Goal: Obtain resource: Obtain resource

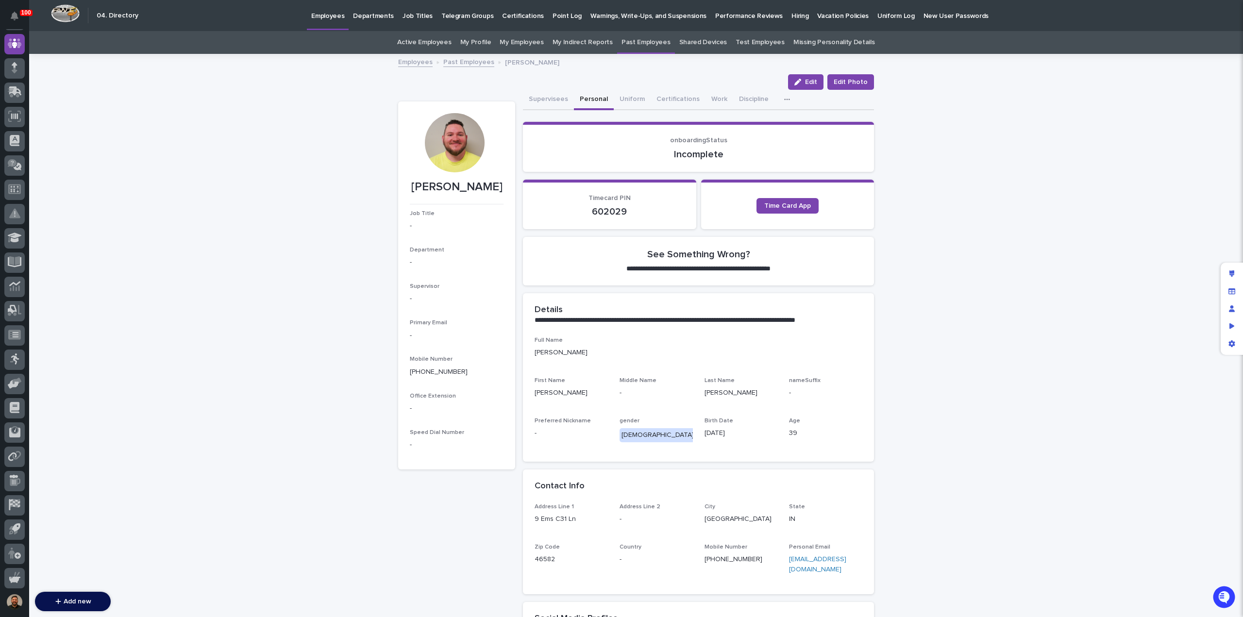
click at [791, 18] on p "Hiring" at bounding box center [799, 10] width 17 height 20
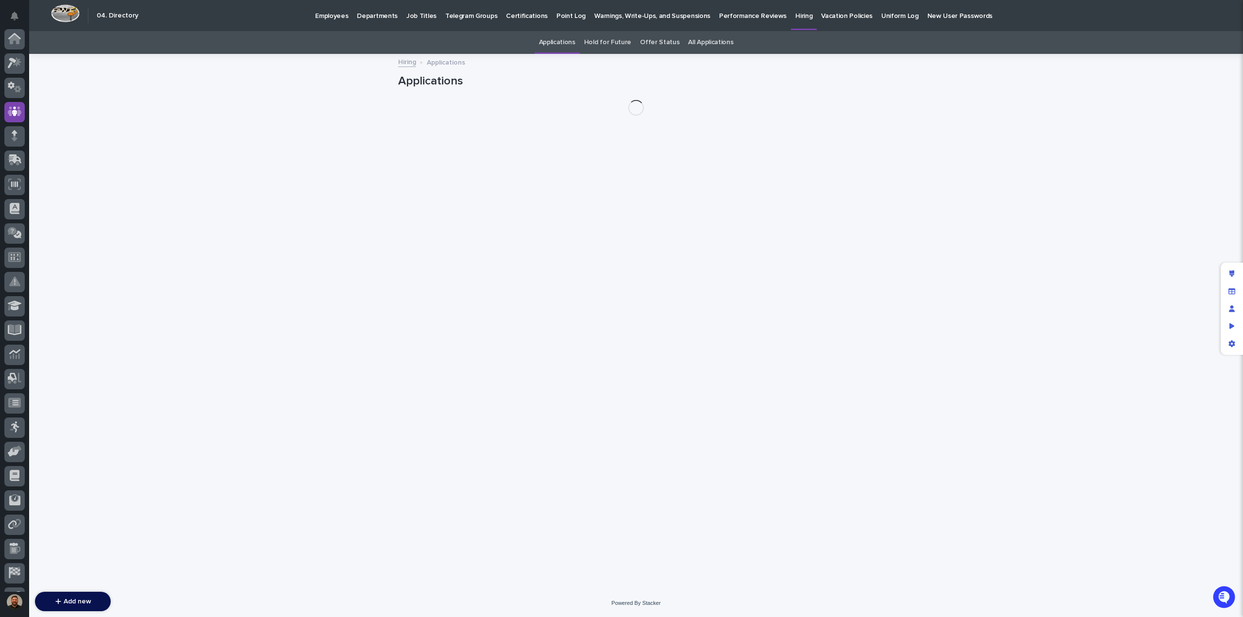
scroll to position [68, 0]
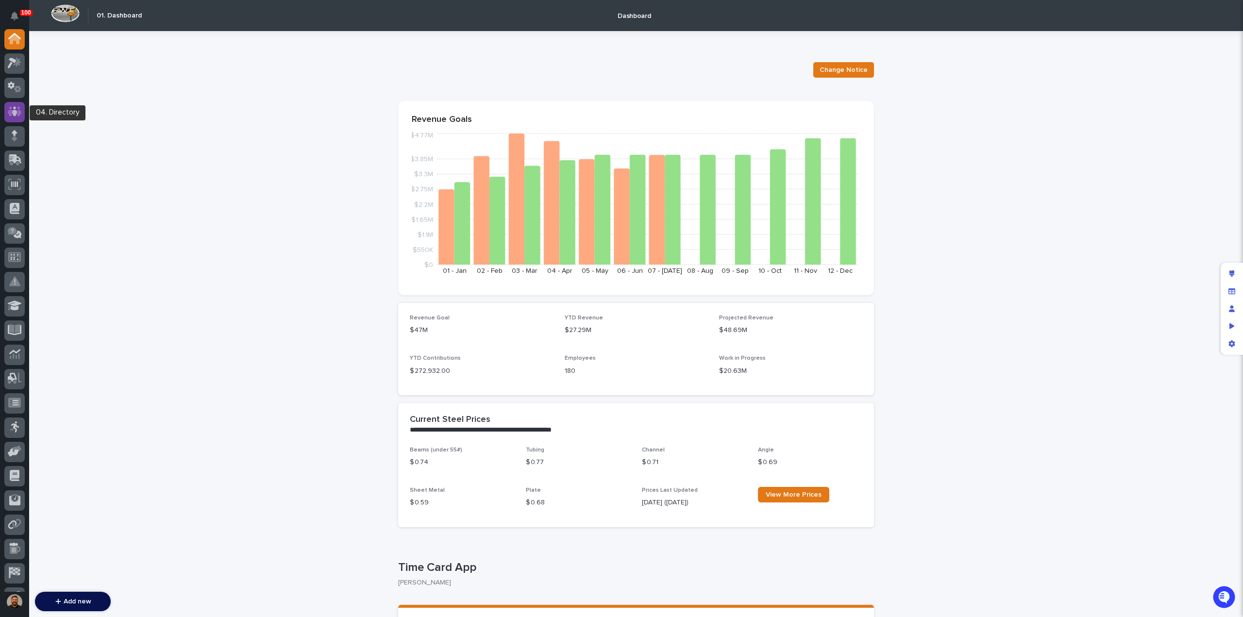
click at [17, 112] on icon at bounding box center [15, 112] width 6 height 10
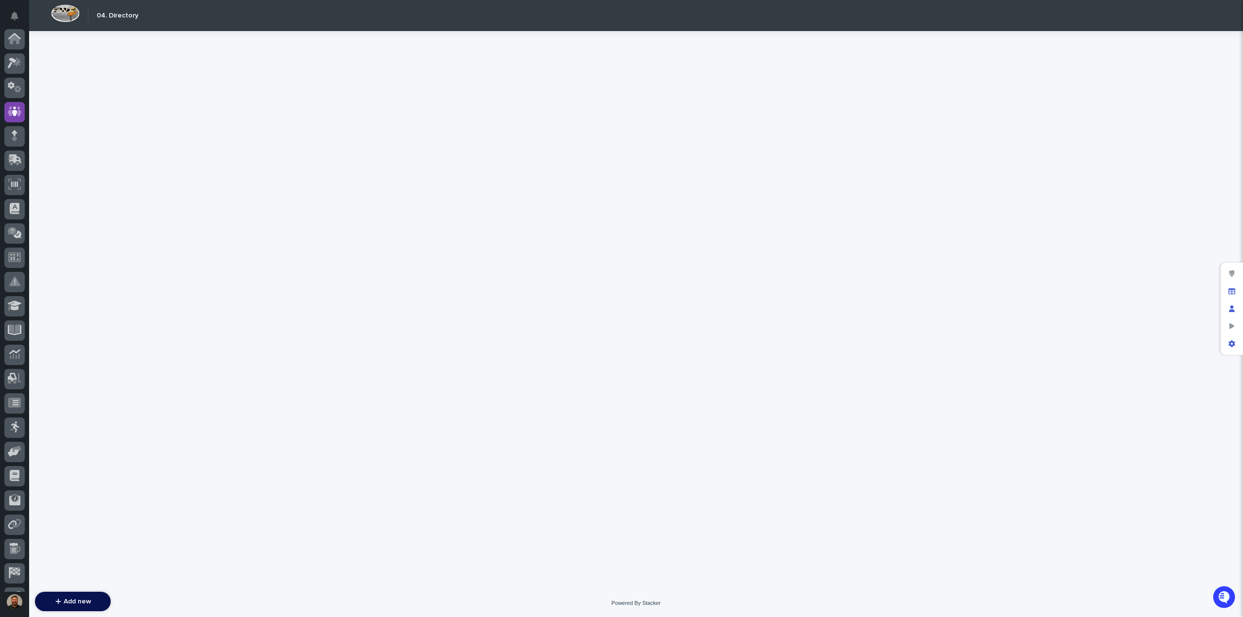
scroll to position [68, 0]
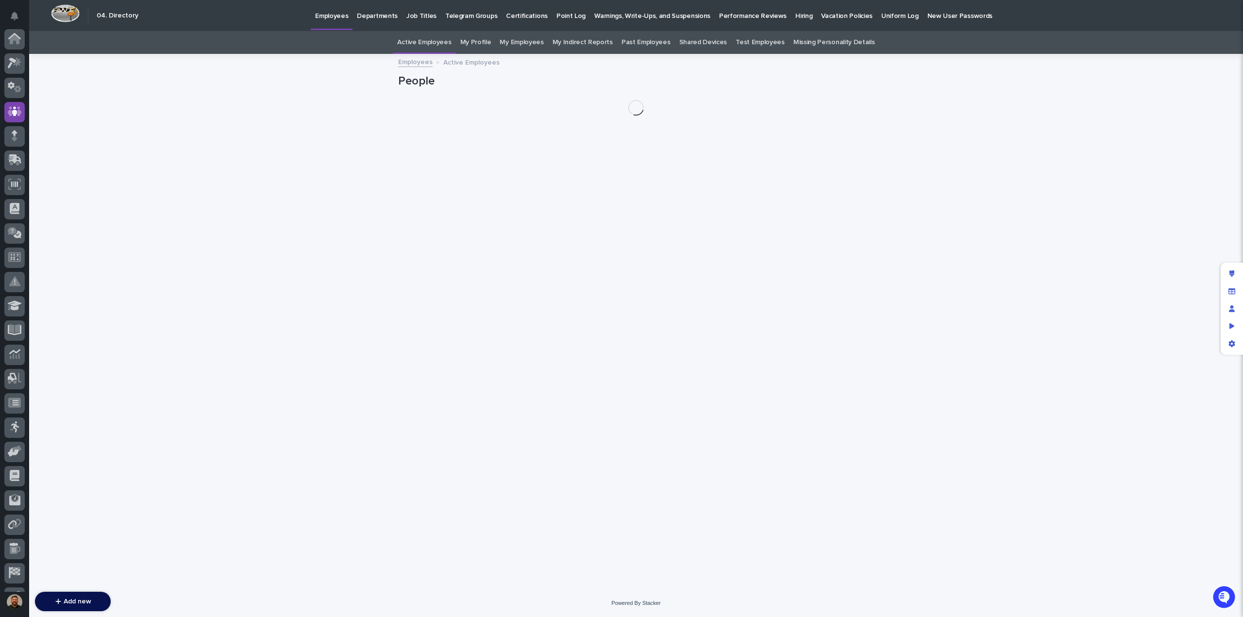
scroll to position [68, 0]
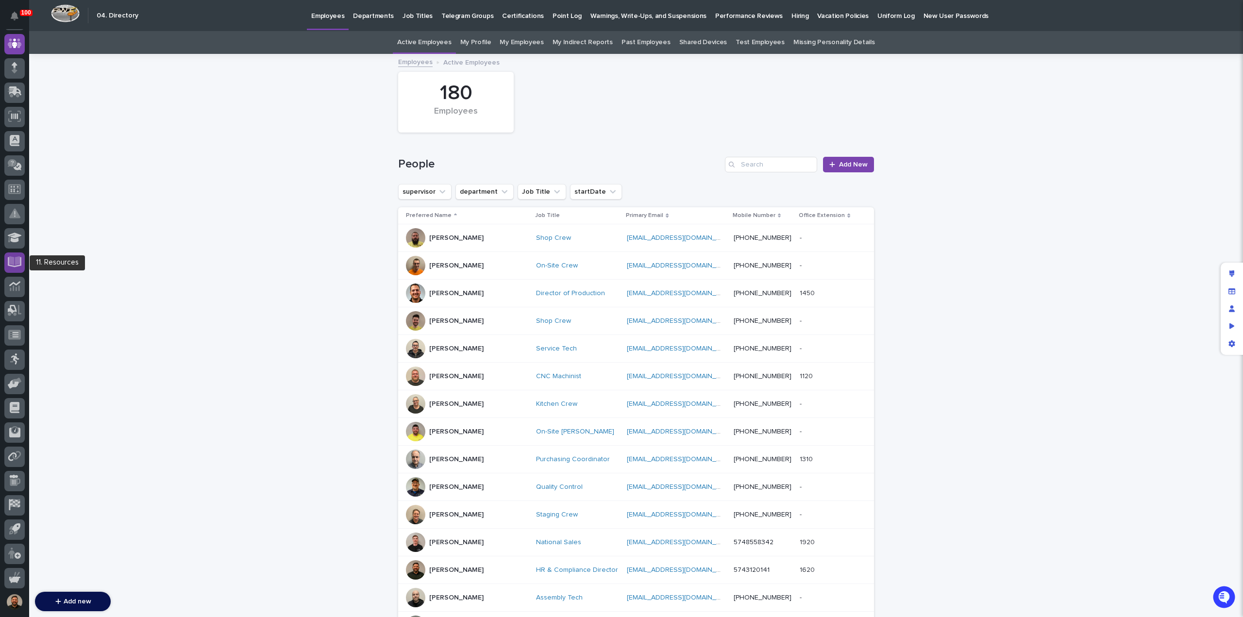
click at [18, 263] on icon at bounding box center [14, 260] width 11 height 9
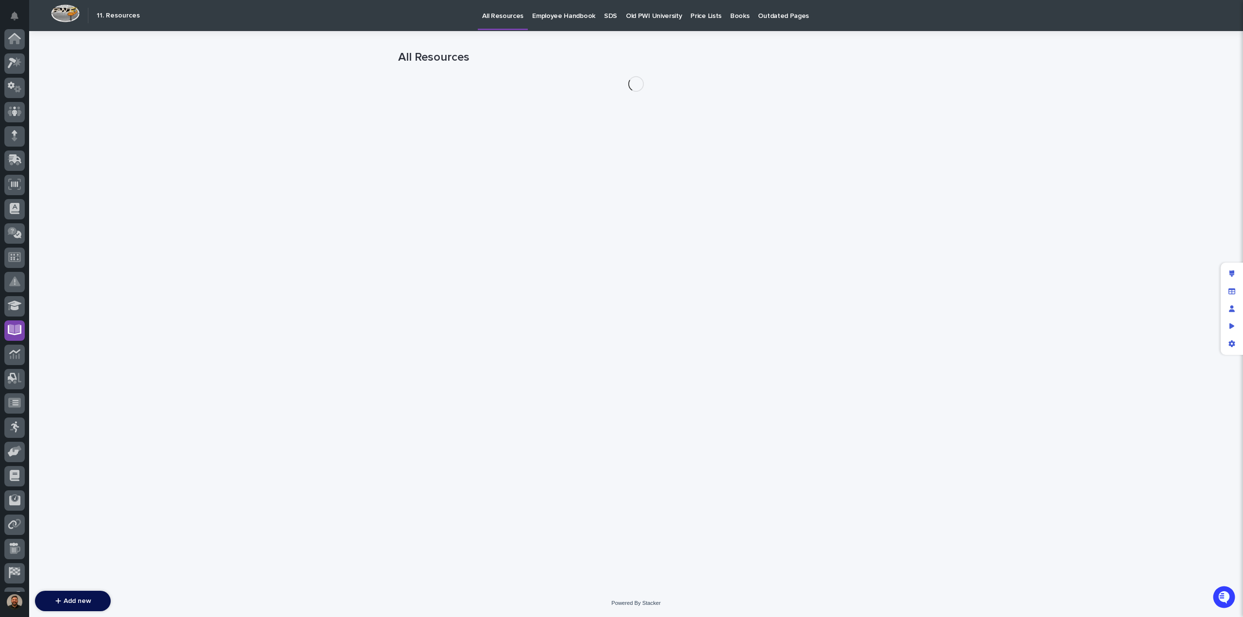
scroll to position [68, 0]
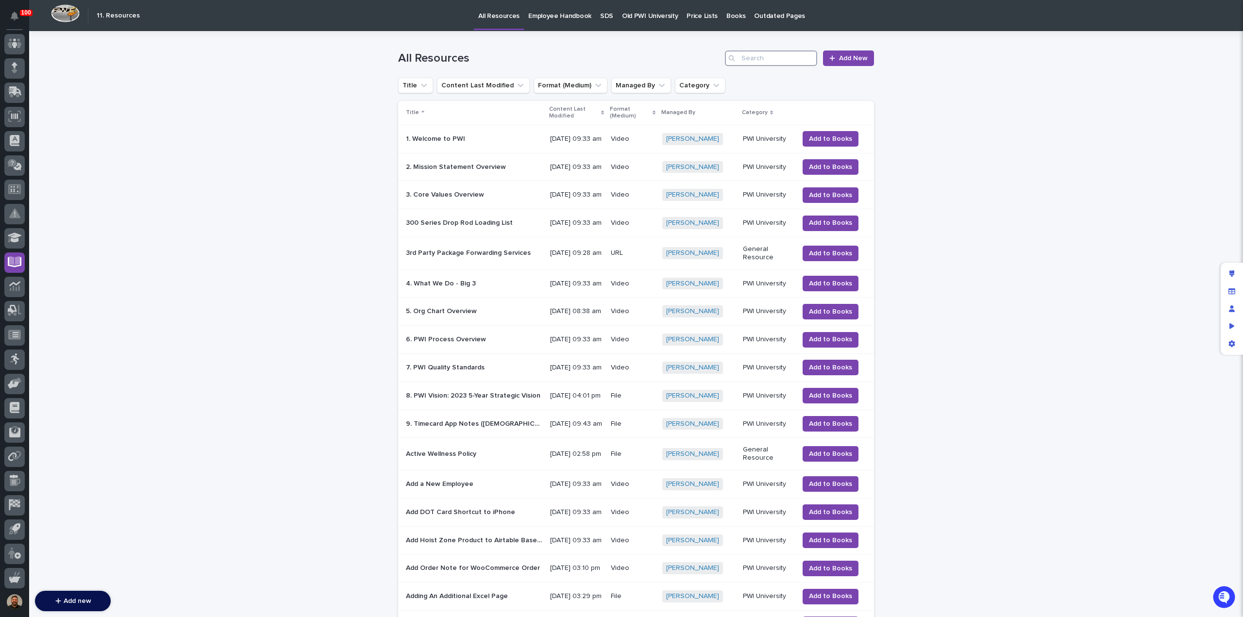
click at [749, 57] on input "Search" at bounding box center [771, 58] width 92 height 16
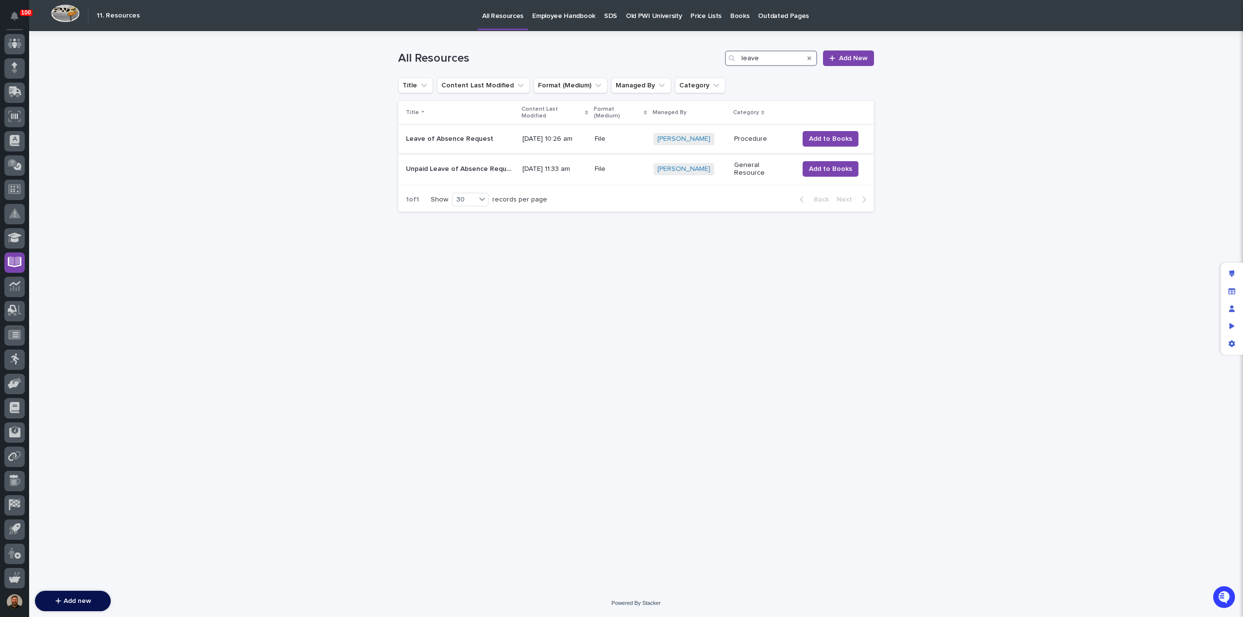
type input "leave"
click at [491, 135] on p at bounding box center [460, 139] width 109 height 8
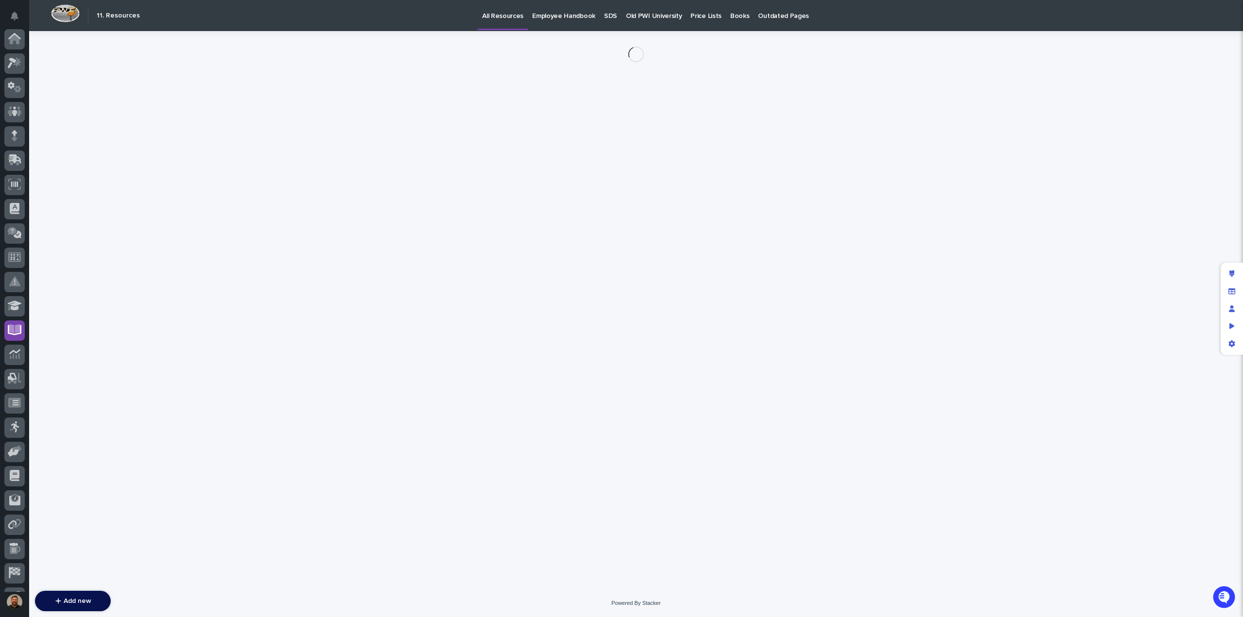
scroll to position [68, 0]
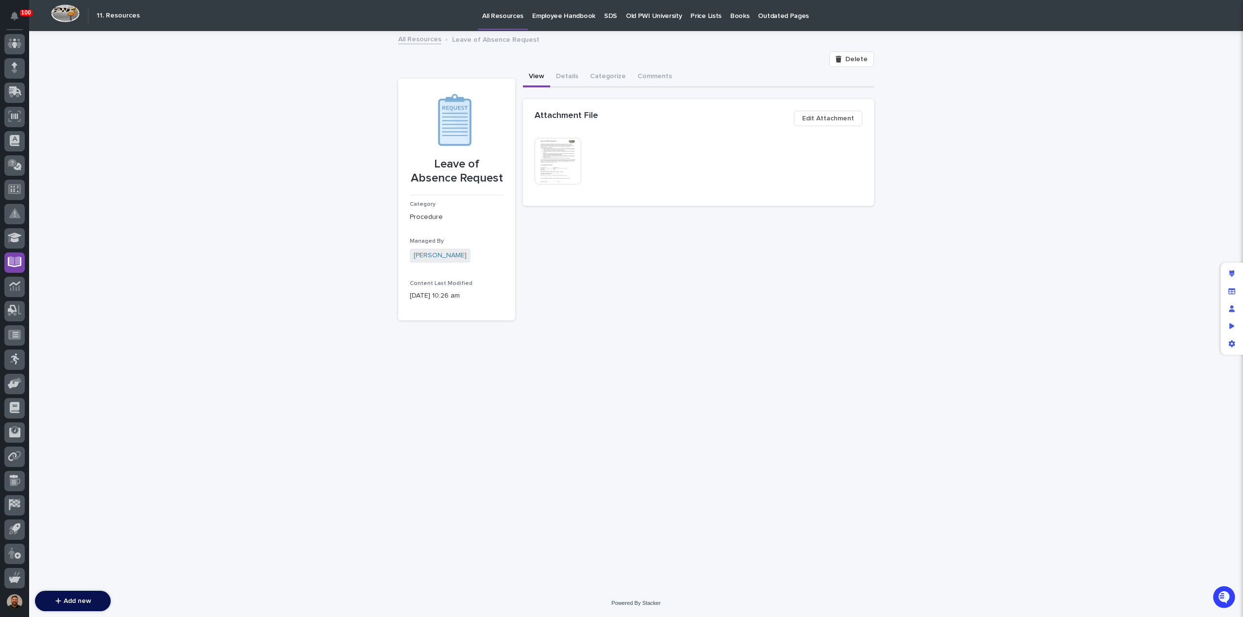
click at [568, 167] on img at bounding box center [557, 161] width 47 height 47
click at [414, 37] on link "All Resources" at bounding box center [419, 38] width 43 height 11
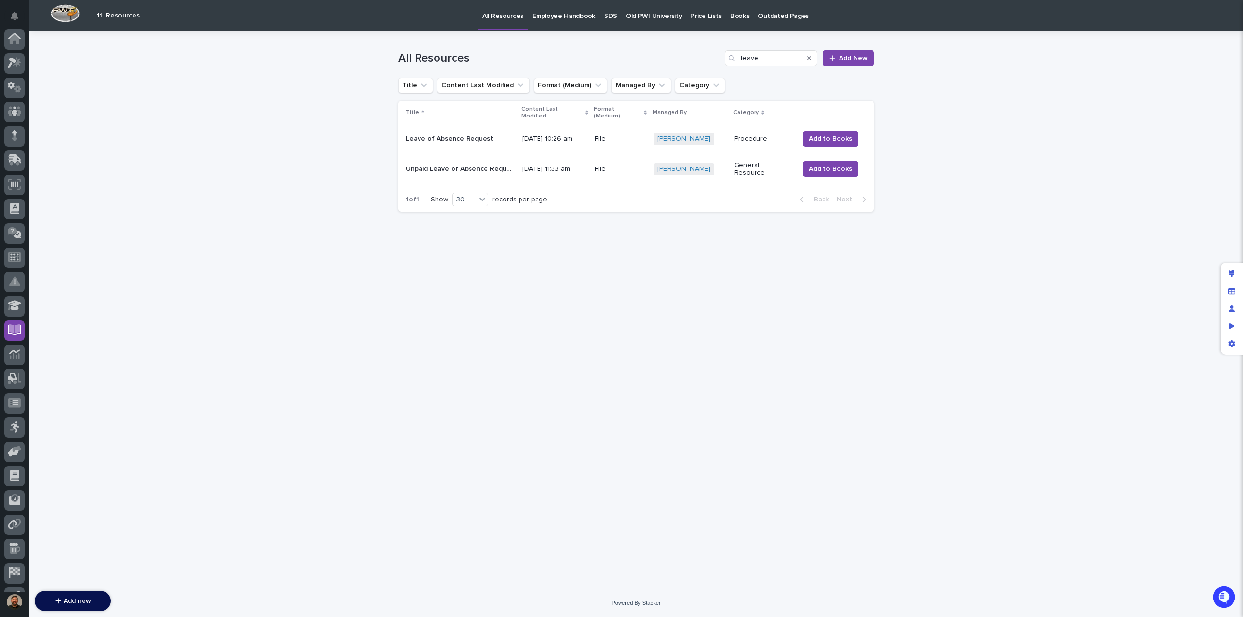
scroll to position [68, 0]
click at [486, 163] on p "Unpaid Leave of Absence Request" at bounding box center [461, 168] width 111 height 10
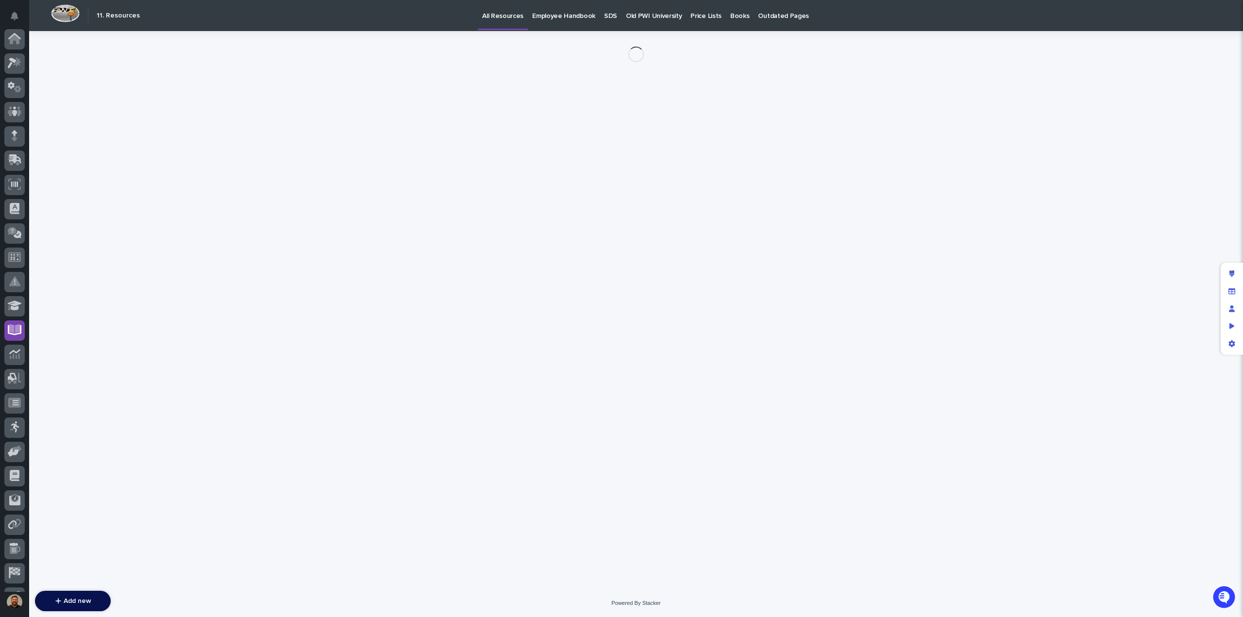
scroll to position [68, 0]
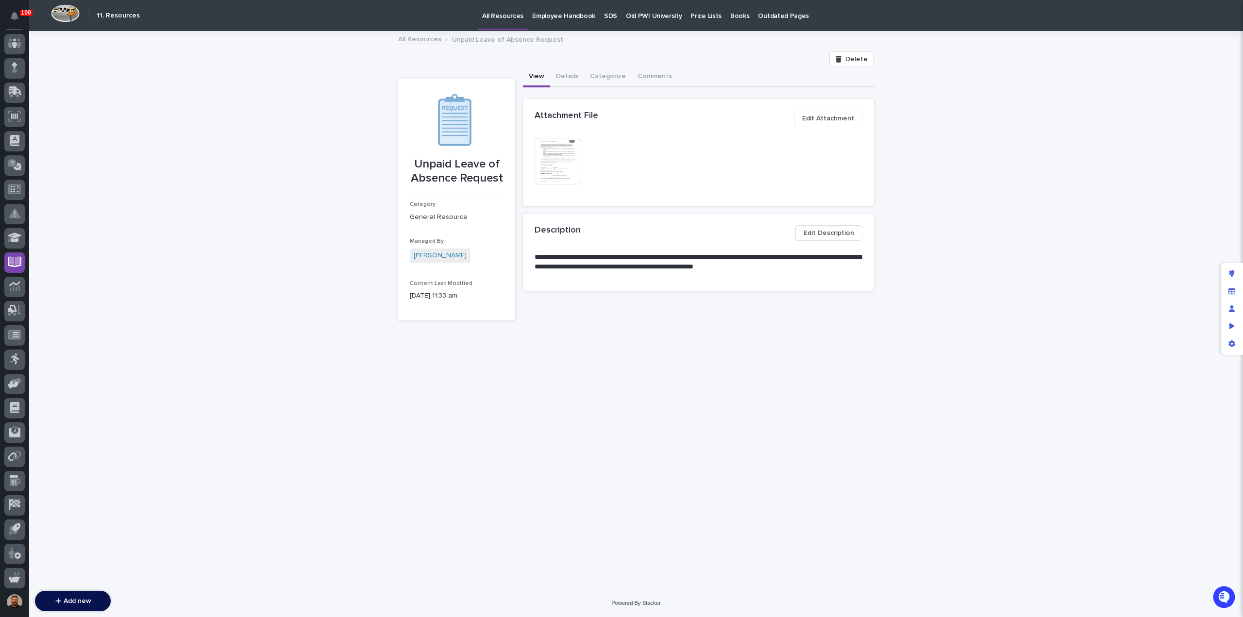
click at [564, 166] on img at bounding box center [557, 161] width 47 height 47
click at [415, 38] on link "All Resources" at bounding box center [419, 38] width 43 height 11
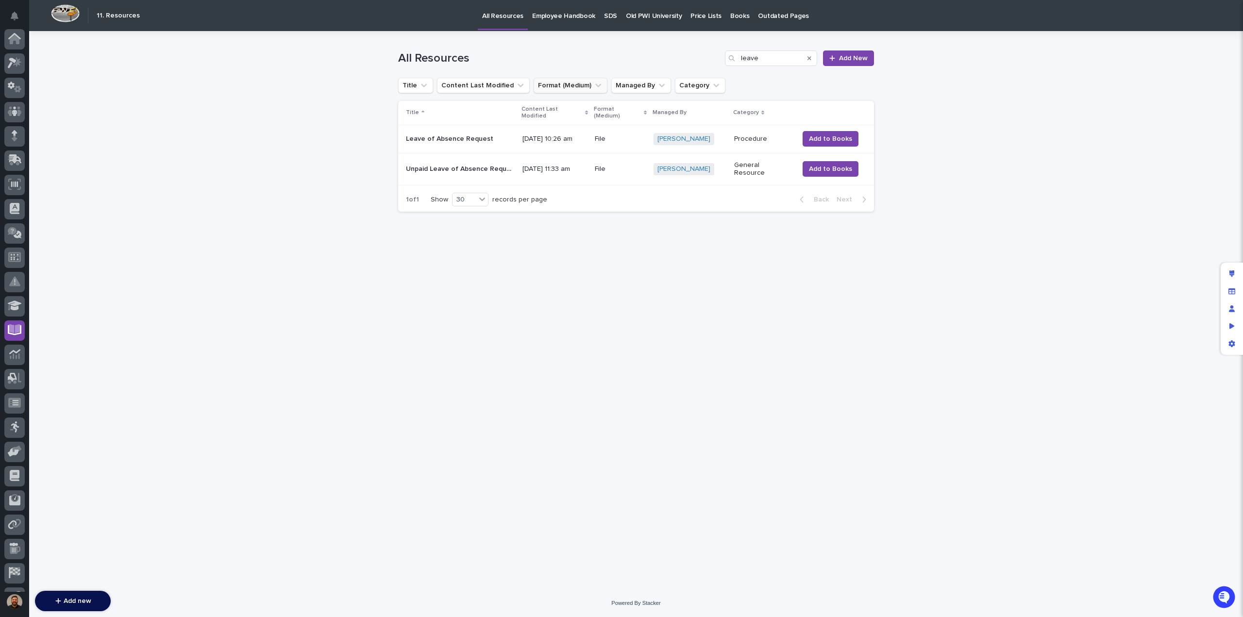
scroll to position [68, 0]
click at [480, 136] on div "Leave of Absence Request Leave of Absence Request" at bounding box center [460, 139] width 109 height 16
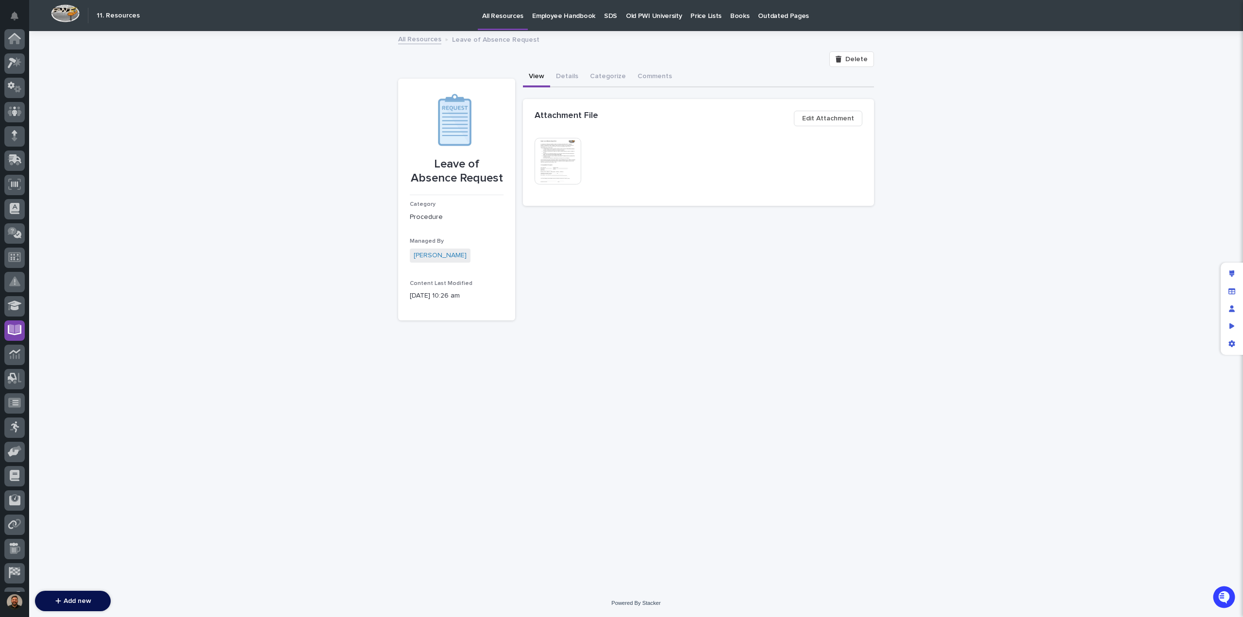
scroll to position [68, 0]
click at [565, 159] on img at bounding box center [557, 161] width 47 height 47
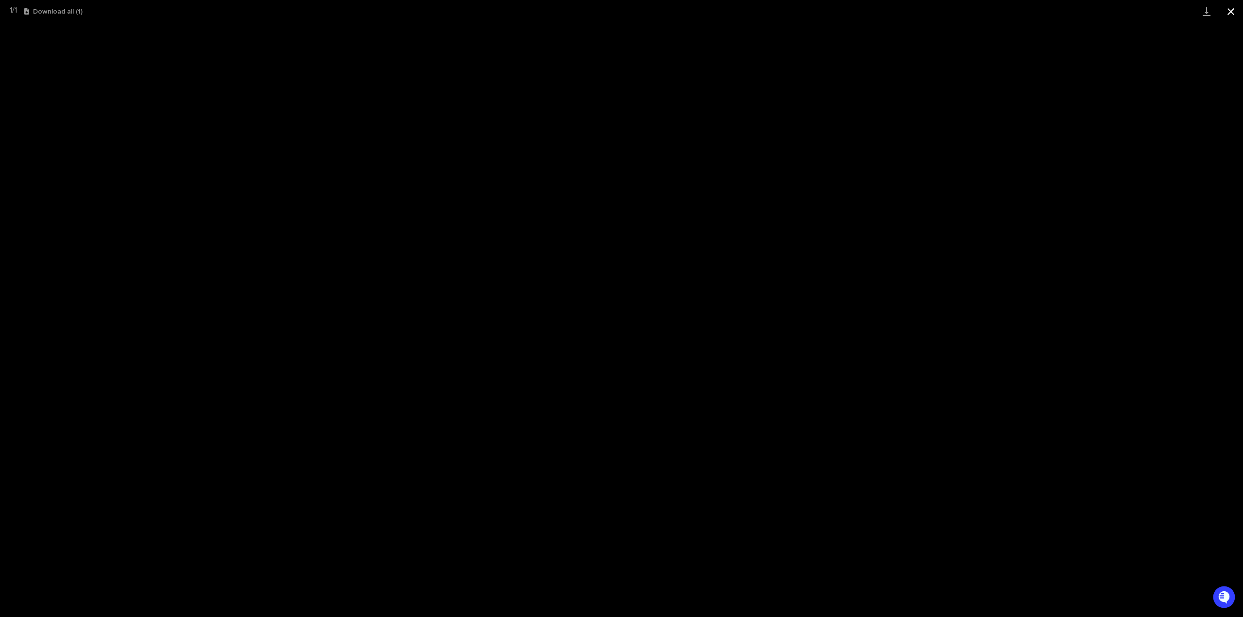
click at [1235, 13] on button "Close gallery" at bounding box center [1230, 11] width 24 height 23
